Goal: Book appointment/travel/reservation

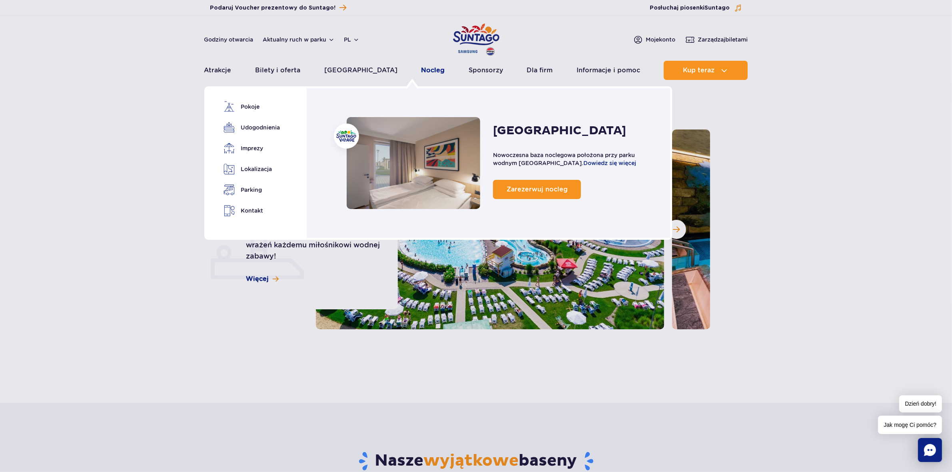
click at [421, 69] on link "Nocleg" at bounding box center [433, 70] width 24 height 19
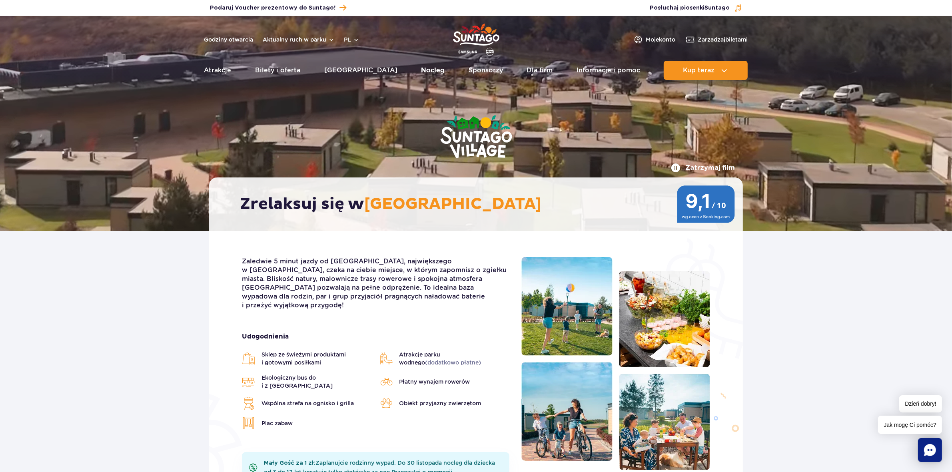
click at [421, 71] on link "Nocleg" at bounding box center [433, 70] width 24 height 19
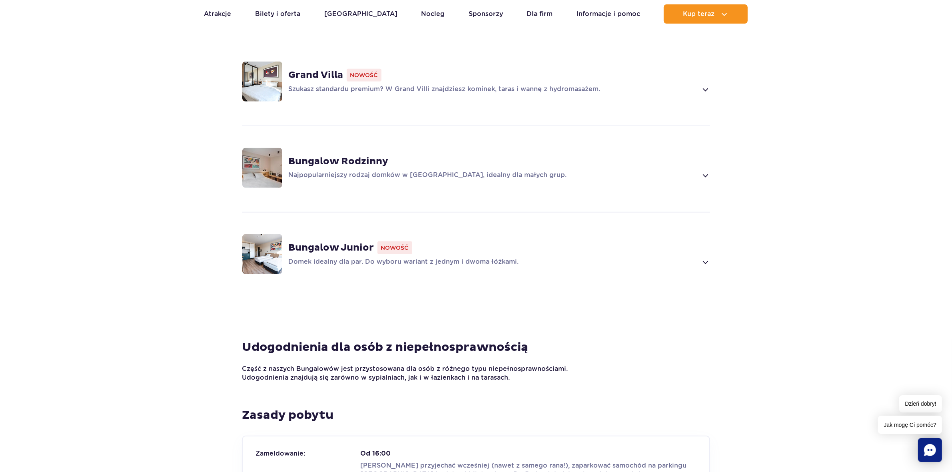
scroll to position [600, 0]
